Goal: Find contact information: Find contact information

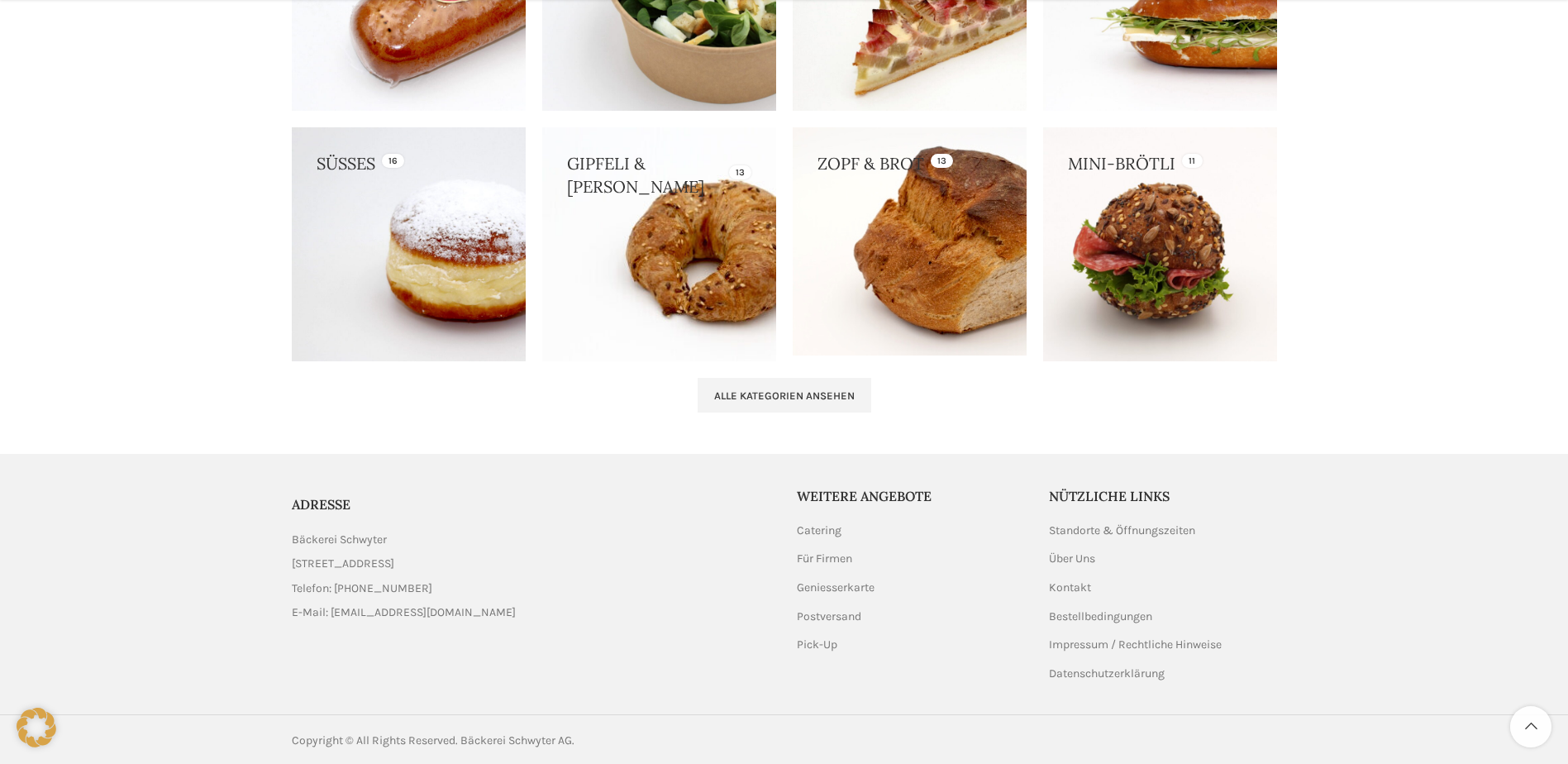
scroll to position [1661, 0]
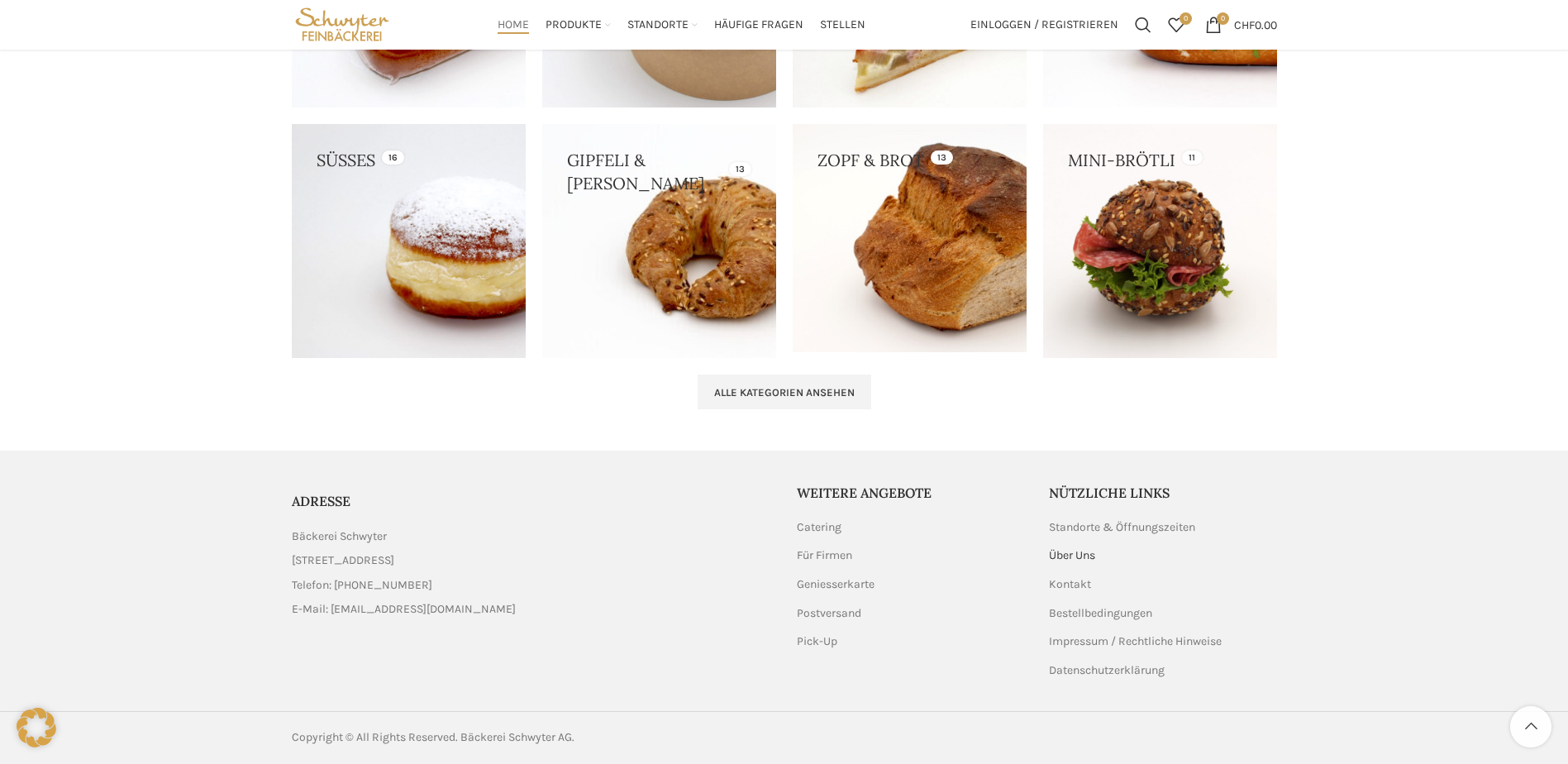
click at [1072, 553] on link "Über Uns" at bounding box center [1072, 555] width 48 height 16
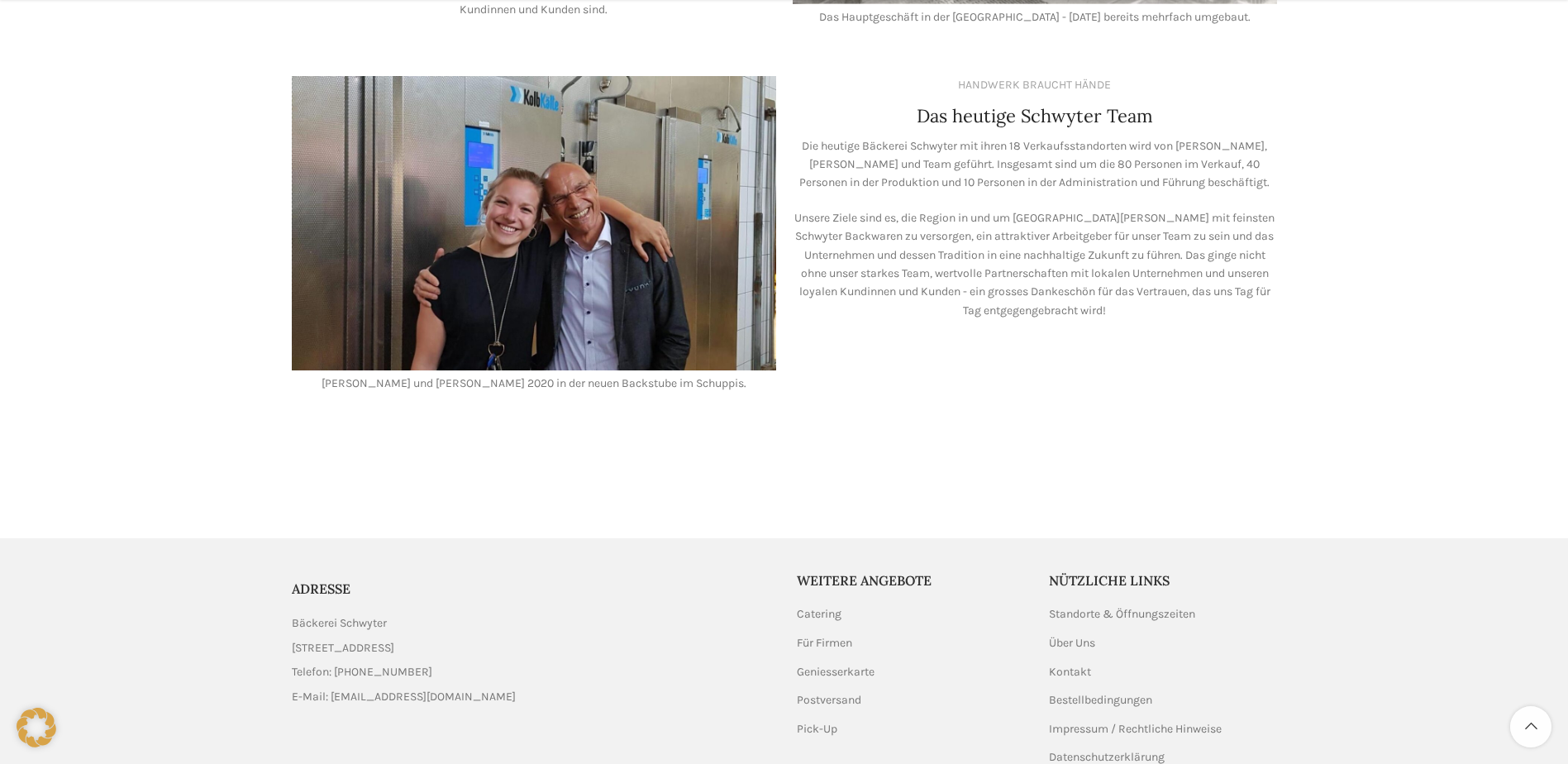
scroll to position [1460, 0]
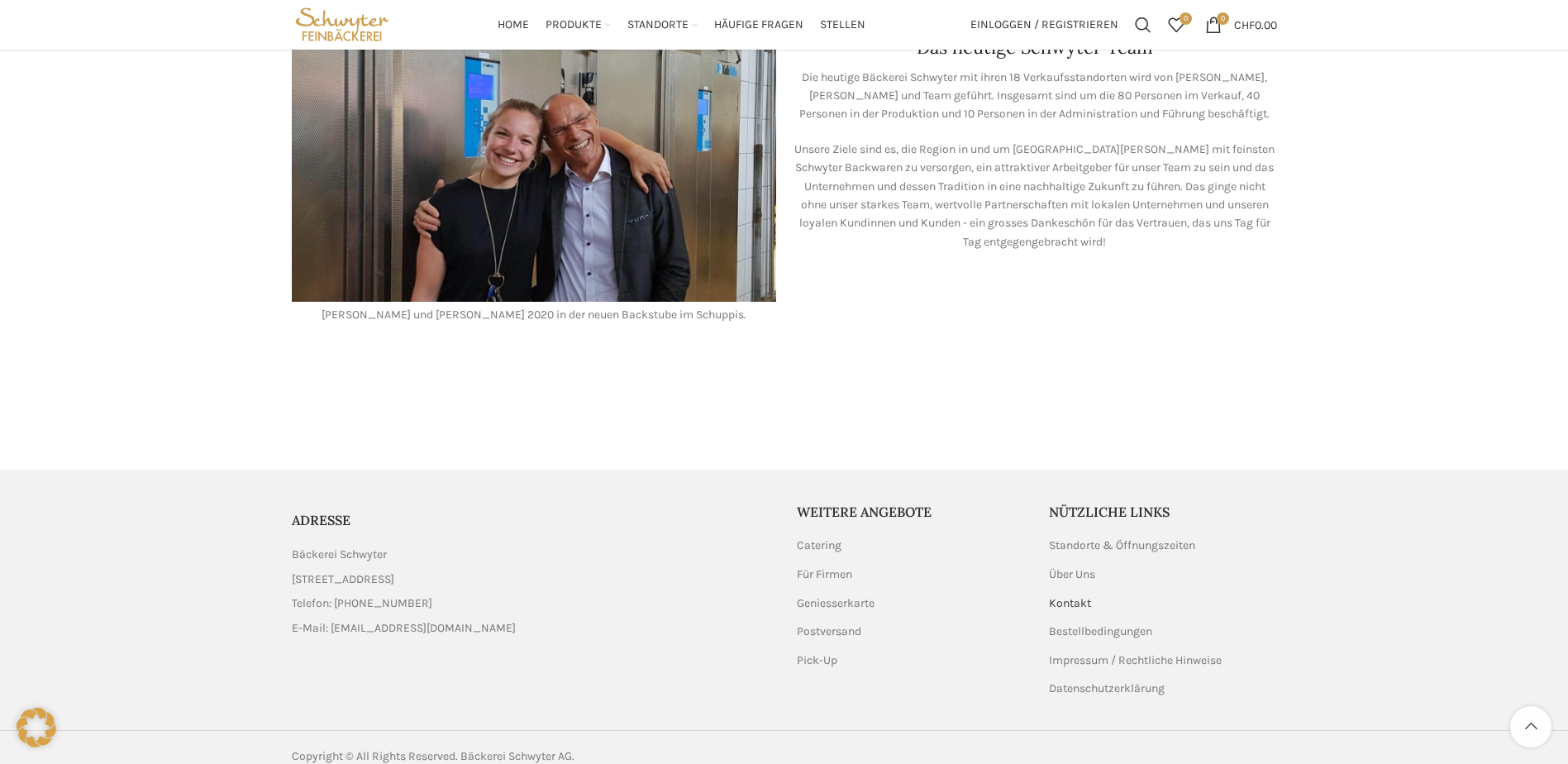
click at [1071, 595] on link "Kontakt" at bounding box center [1071, 603] width 44 height 16
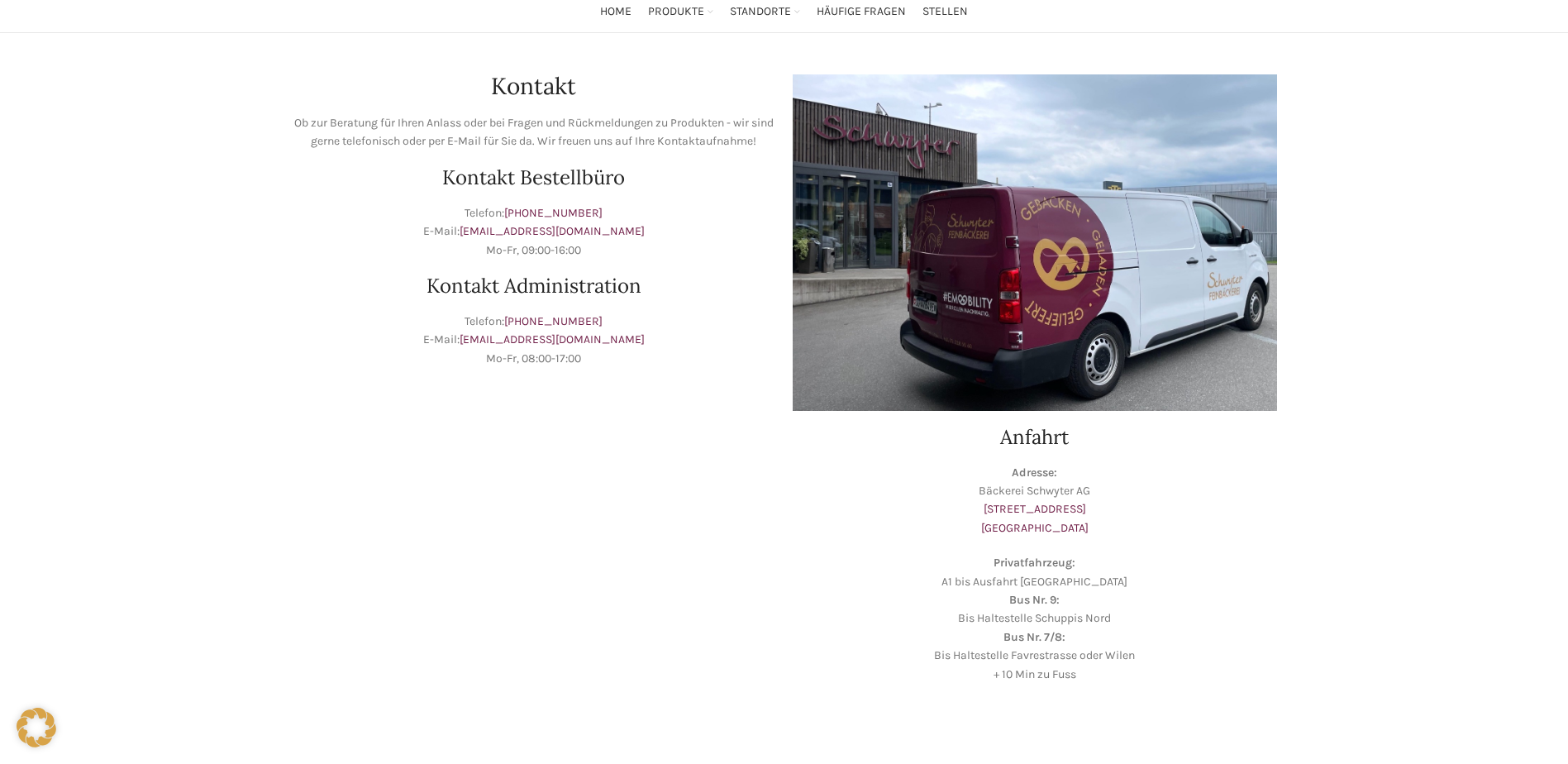
scroll to position [248, 0]
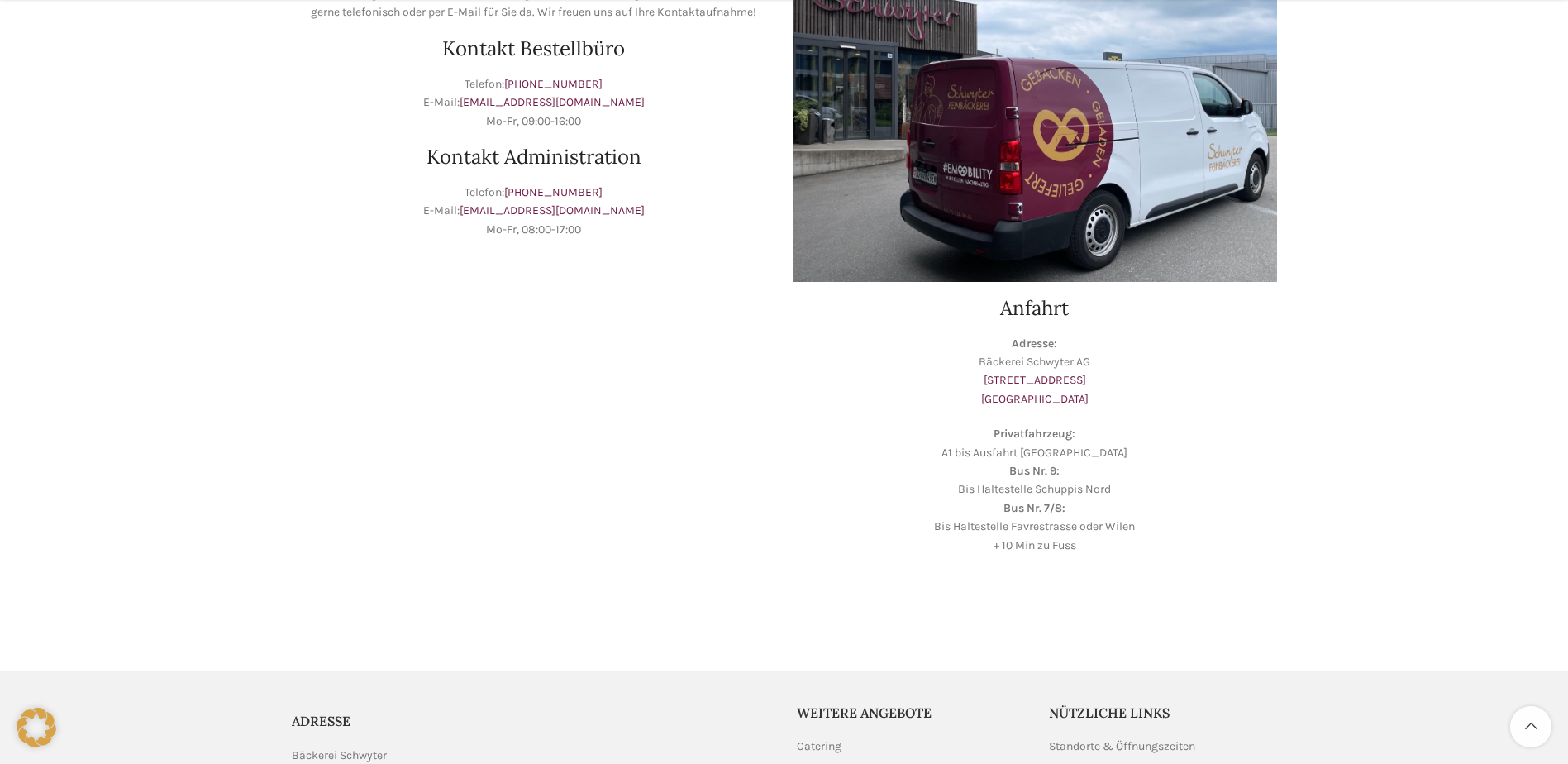
click at [1043, 358] on p "Adresse: Bäckerei Schwyter AG Schuppisstrasse 17 9016 St. Gallen" at bounding box center [1034, 372] width 484 height 75
copy p "Bäckerei Schwyter AG"
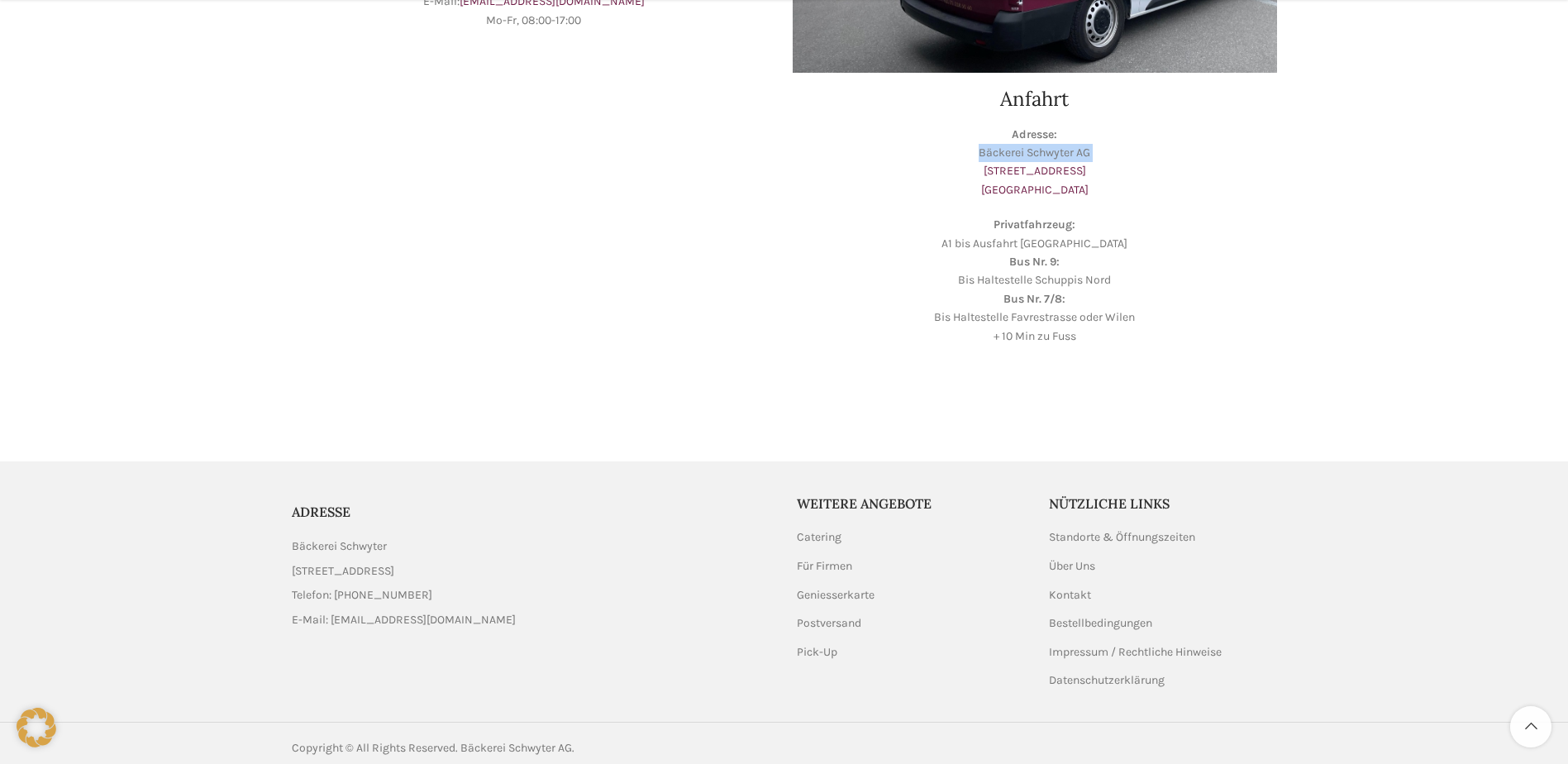
scroll to position [467, 0]
